Goal: Task Accomplishment & Management: Manage account settings

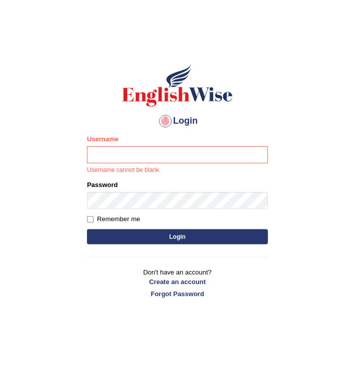
click at [81, 38] on main "Login Please fix the following errors: Username Username cannot be blank. Passw…" at bounding box center [177, 166] width 201 height 296
